Goal: Task Accomplishment & Management: Manage account settings

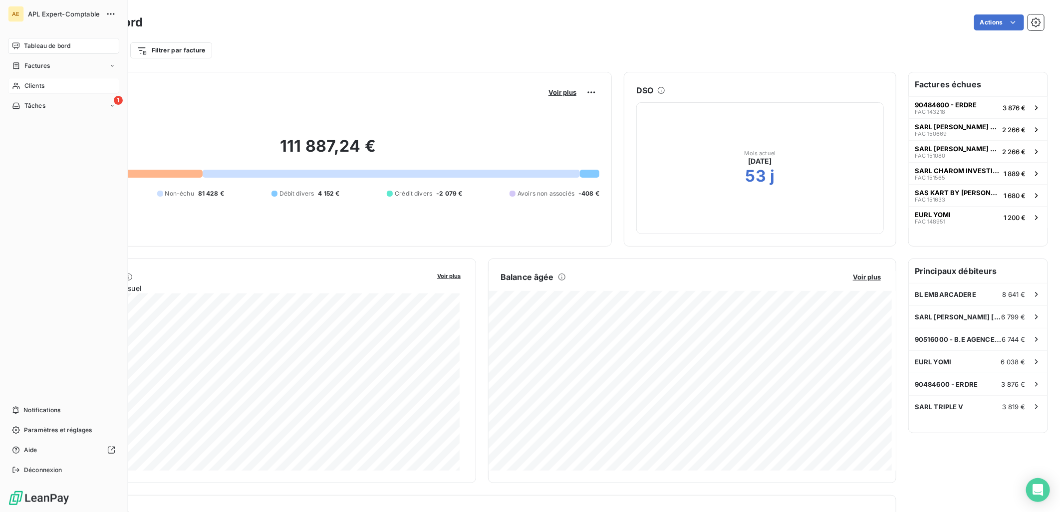
click at [17, 79] on div "Clients" at bounding box center [63, 86] width 111 height 16
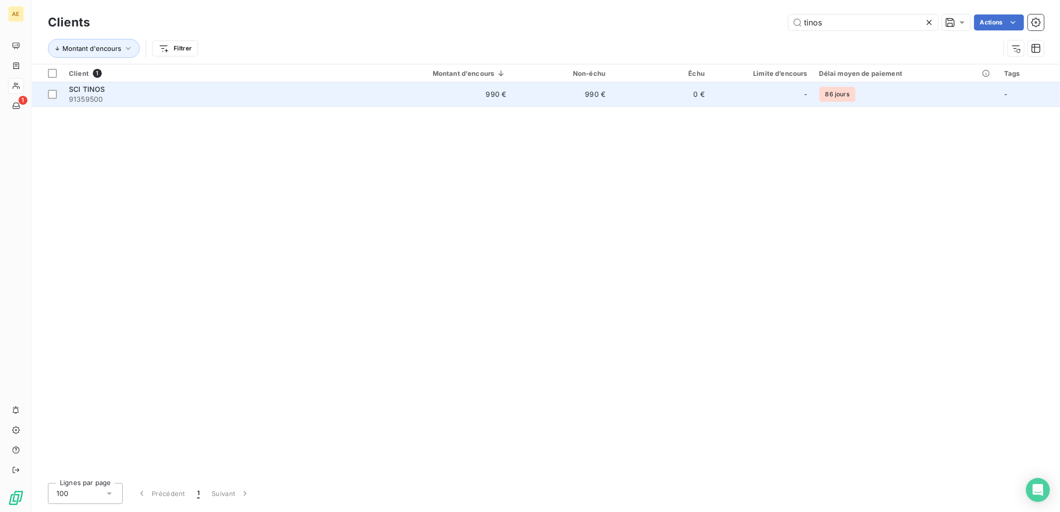
type input "tinos"
click at [71, 87] on span "SCI TINOS" at bounding box center [87, 89] width 36 height 8
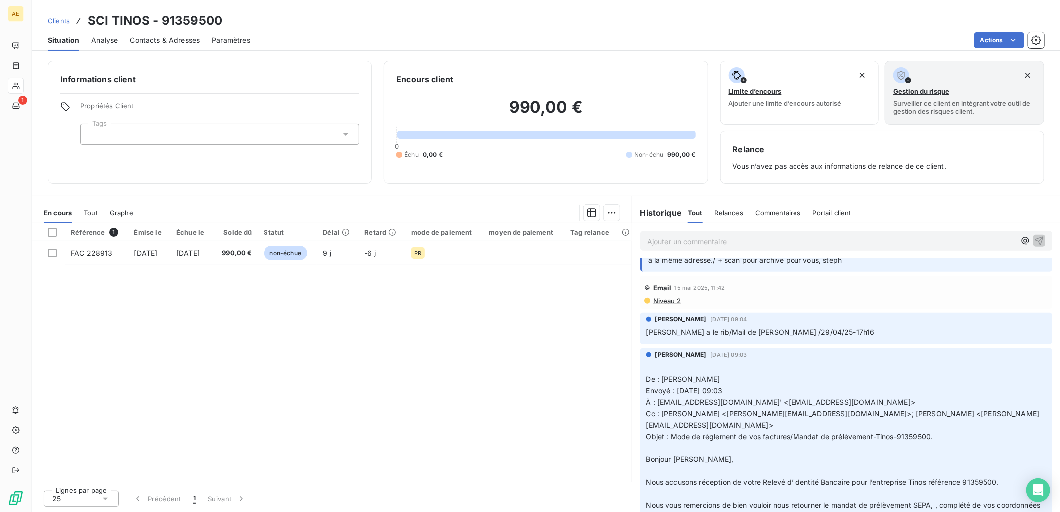
scroll to position [443, 0]
